Goal: Task Accomplishment & Management: Manage account settings

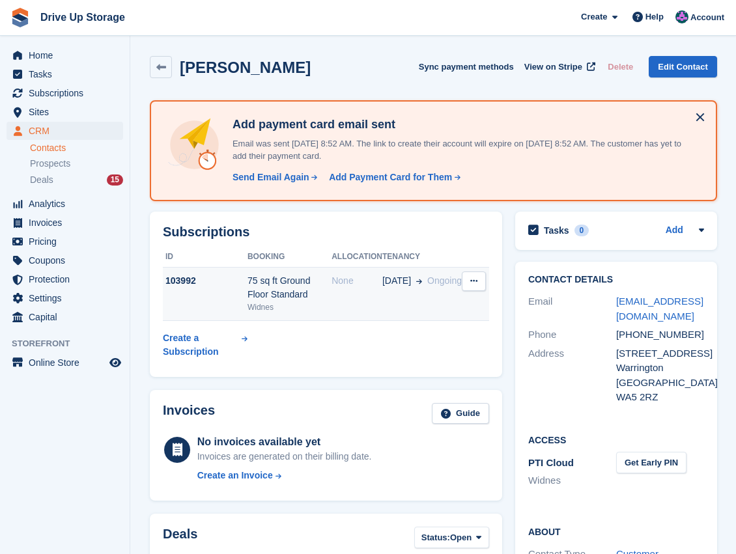
click at [344, 303] on td "None" at bounding box center [356, 294] width 51 height 53
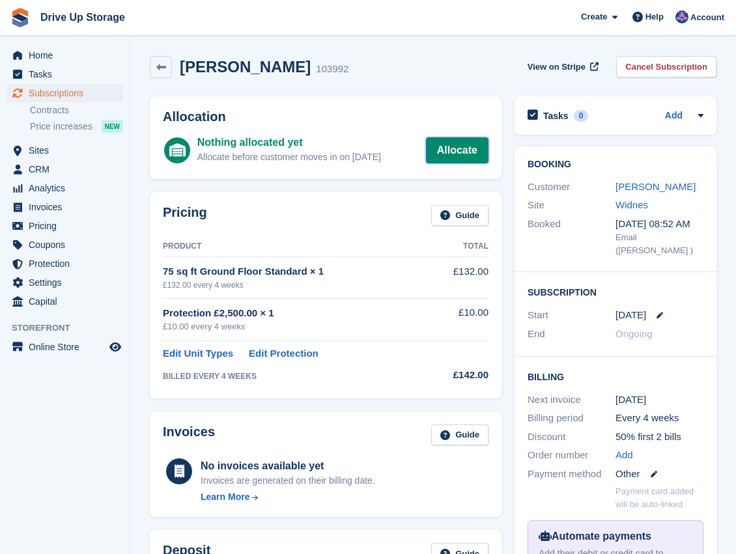
click at [443, 154] on link "Allocate" at bounding box center [457, 150] width 62 height 26
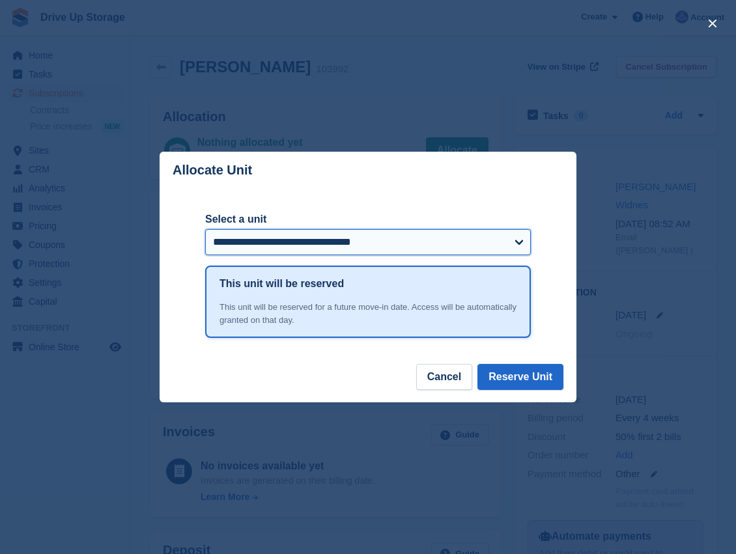
click at [516, 245] on select "**********" at bounding box center [367, 242] width 325 height 26
select select "******"
click at [205, 230] on select "**********" at bounding box center [367, 242] width 325 height 26
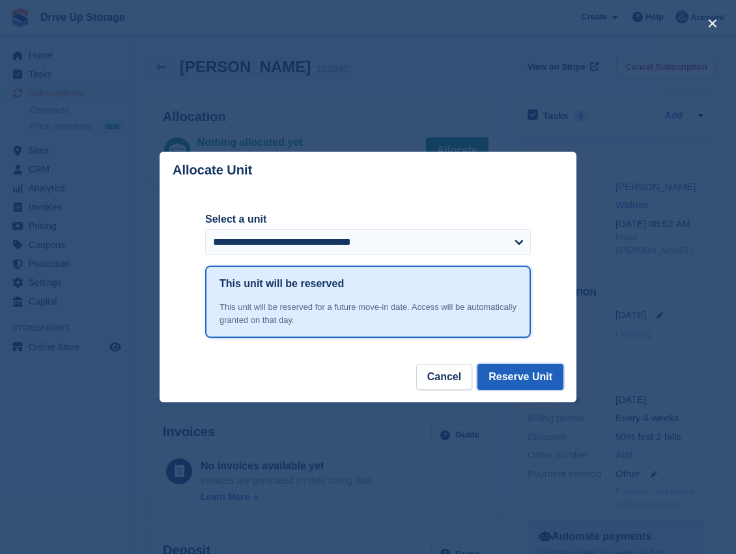
click at [539, 387] on button "Reserve Unit" at bounding box center [520, 377] width 86 height 26
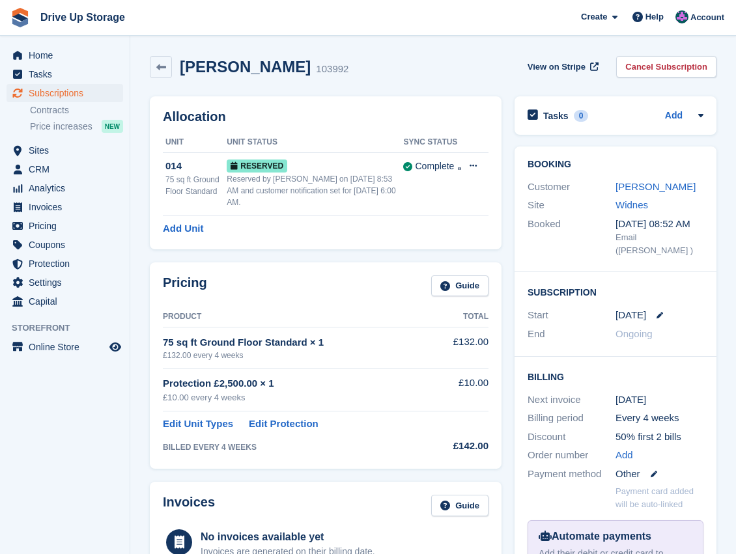
drag, startPoint x: 348, startPoint y: 64, endPoint x: 182, endPoint y: 69, distance: 166.1
click at [182, 69] on h2 "[PERSON_NAME]" at bounding box center [245, 67] width 131 height 18
drag, startPoint x: 182, startPoint y: 69, endPoint x: 239, endPoint y: 67, distance: 57.3
copy h2 "[PERSON_NAME]"
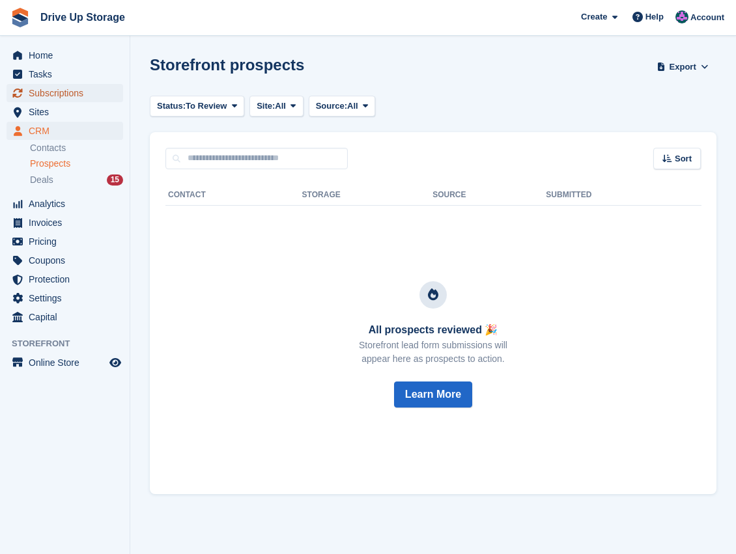
click at [68, 93] on span "Subscriptions" at bounding box center [68, 93] width 78 height 18
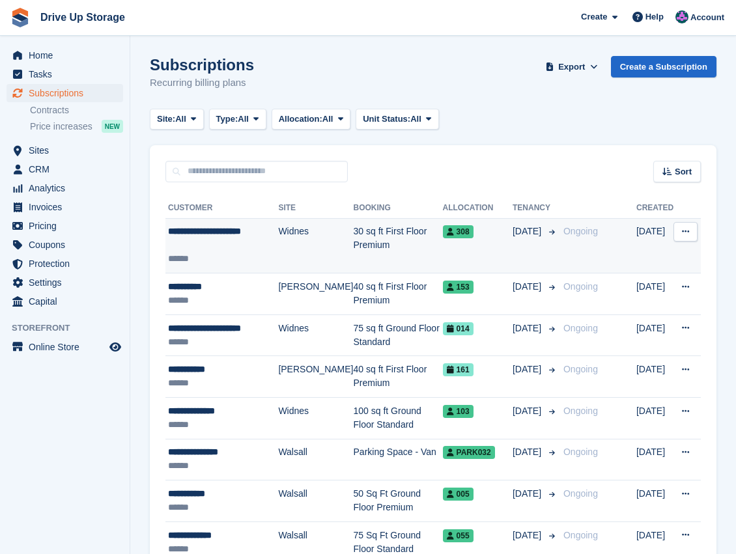
click at [372, 233] on td "30 sq ft First Floor Premium" at bounding box center [397, 245] width 89 height 55
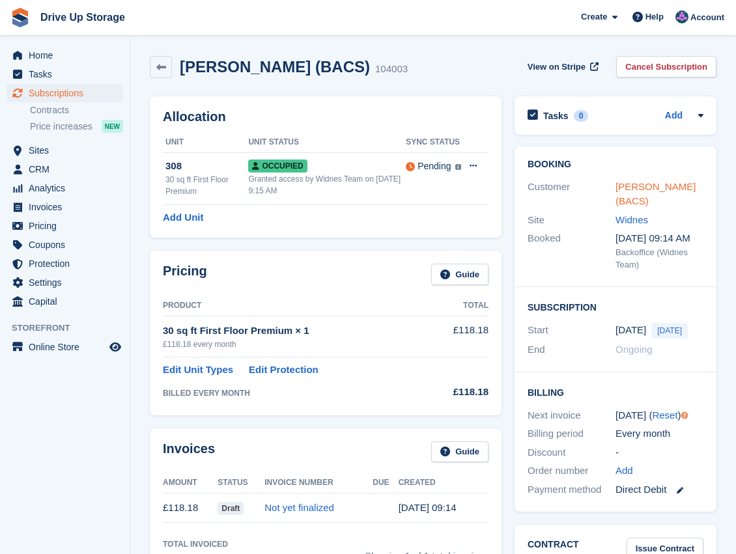
click at [648, 189] on link "[PERSON_NAME] (BACS)" at bounding box center [655, 194] width 80 height 26
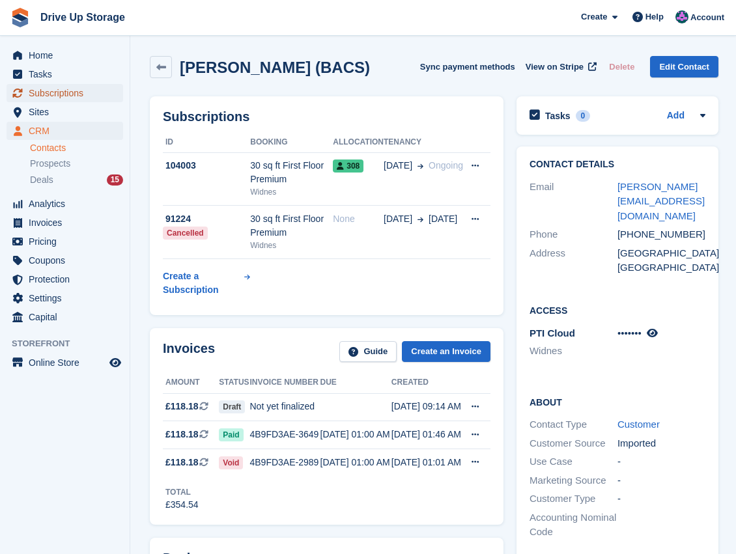
click at [59, 95] on span "Subscriptions" at bounding box center [68, 93] width 78 height 18
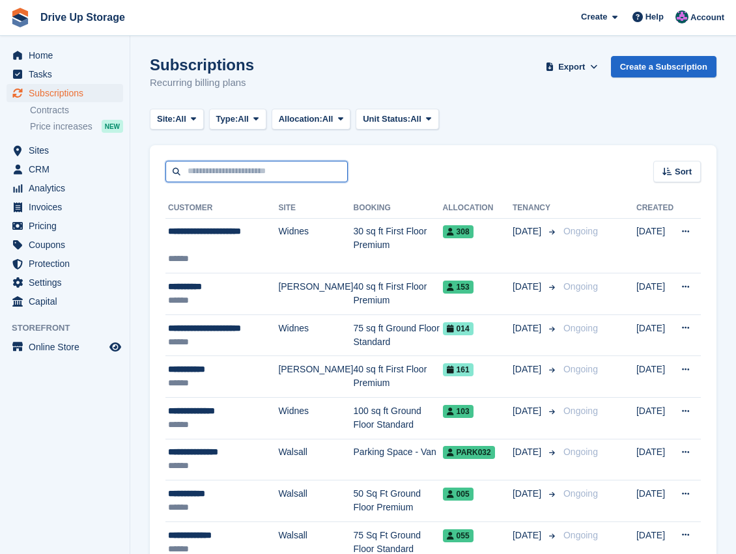
click at [226, 175] on input "text" at bounding box center [256, 171] width 182 height 21
type input "****"
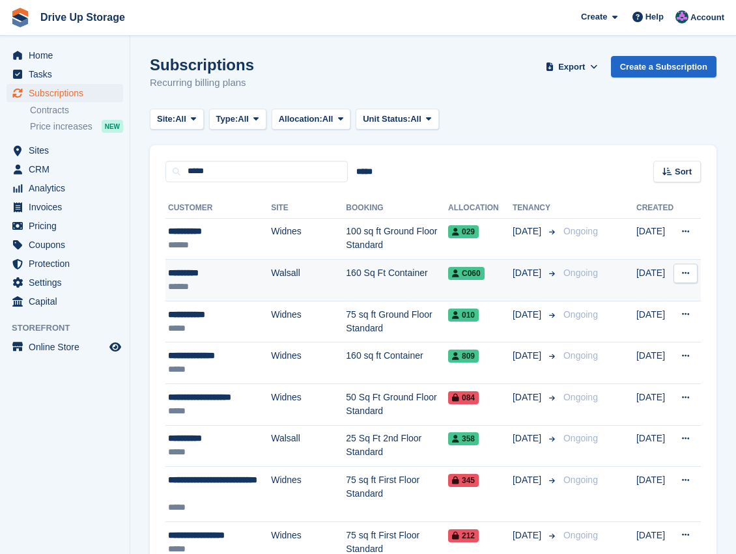
click at [346, 273] on td "160 Sq Ft Container" at bounding box center [397, 281] width 102 height 42
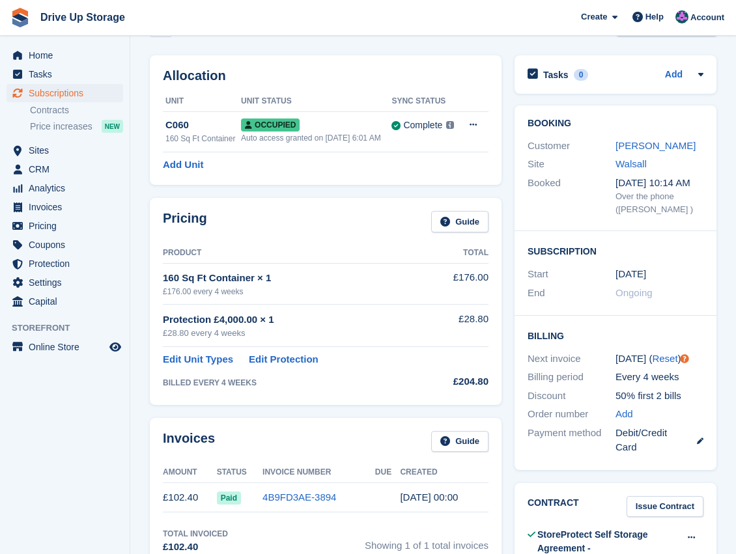
scroll to position [173, 0]
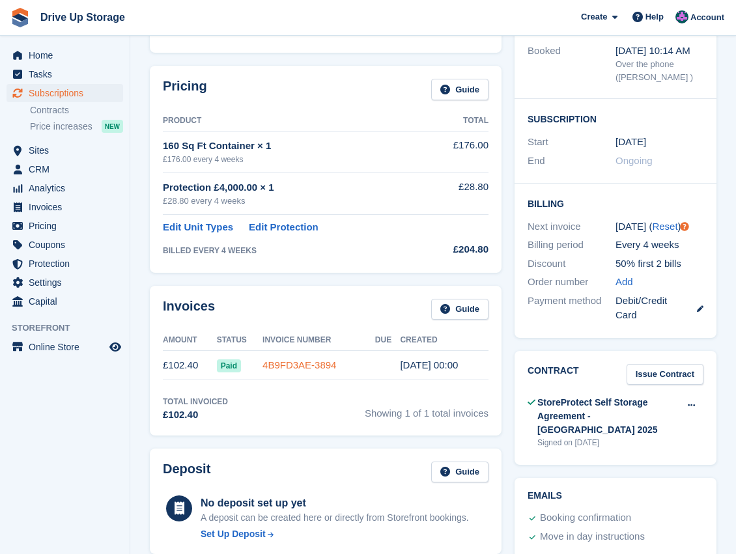
click at [298, 362] on link "4B9FD3AE-3894" at bounding box center [299, 364] width 74 height 11
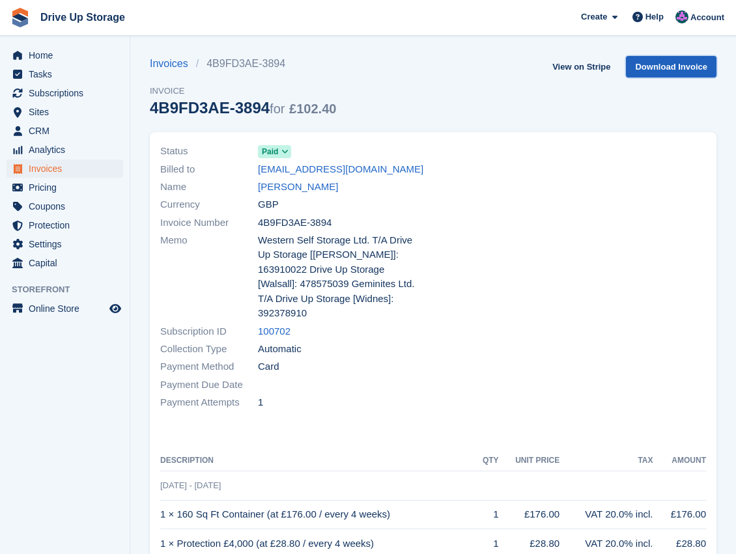
click at [629, 60] on link "Download Invoice" at bounding box center [671, 66] width 90 height 21
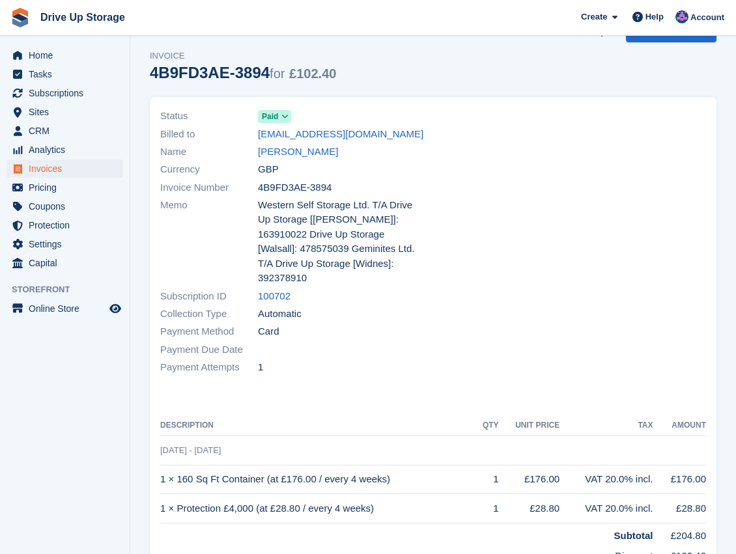
scroll to position [27, 0]
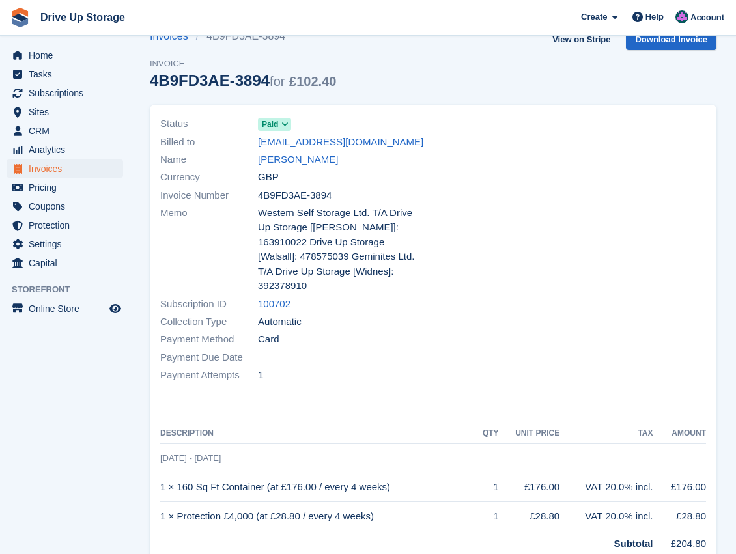
click at [570, 82] on div "Invoices 4B9FD3AE-3894 Invoice 4B9FD3AE-3894 for £102.40 View on Stripe Downloa…" at bounding box center [433, 67] width 566 height 76
click at [51, 128] on span "CRM" at bounding box center [68, 131] width 78 height 18
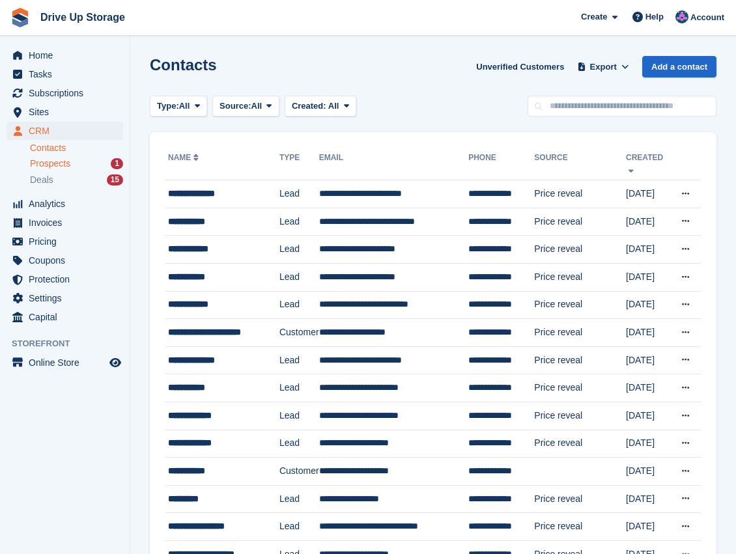
click at [56, 167] on span "Prospects" at bounding box center [50, 164] width 40 height 12
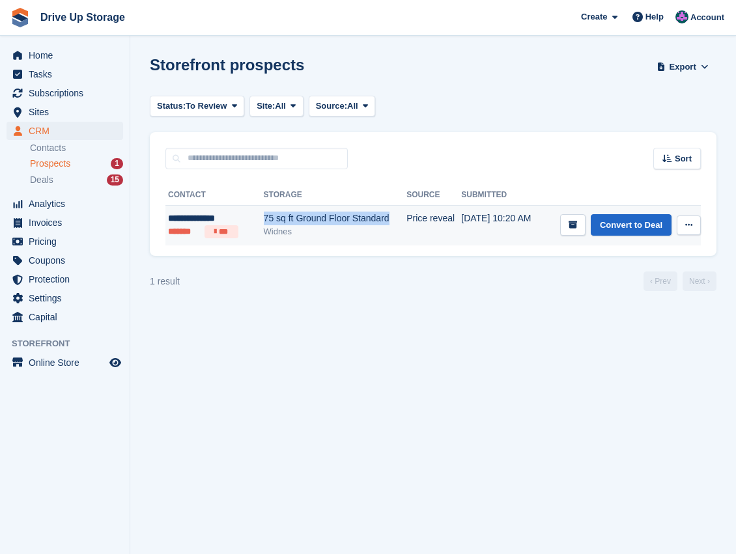
drag, startPoint x: 251, startPoint y: 216, endPoint x: 376, endPoint y: 217, distance: 124.3
click at [376, 217] on div "75 sq ft Ground Floor Standard" at bounding box center [335, 219] width 143 height 14
drag, startPoint x: 376, startPoint y: 217, endPoint x: 365, endPoint y: 219, distance: 11.2
